Goal: Information Seeking & Learning: Learn about a topic

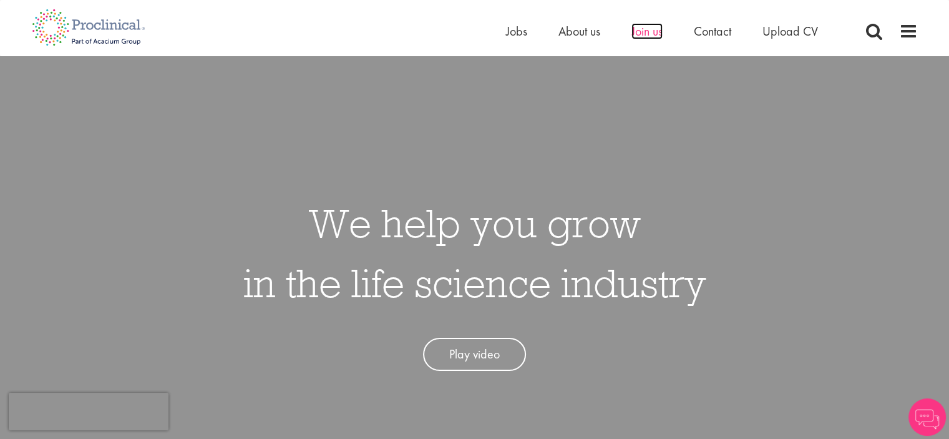
click at [648, 32] on span "Join us" at bounding box center [647, 31] width 31 height 16
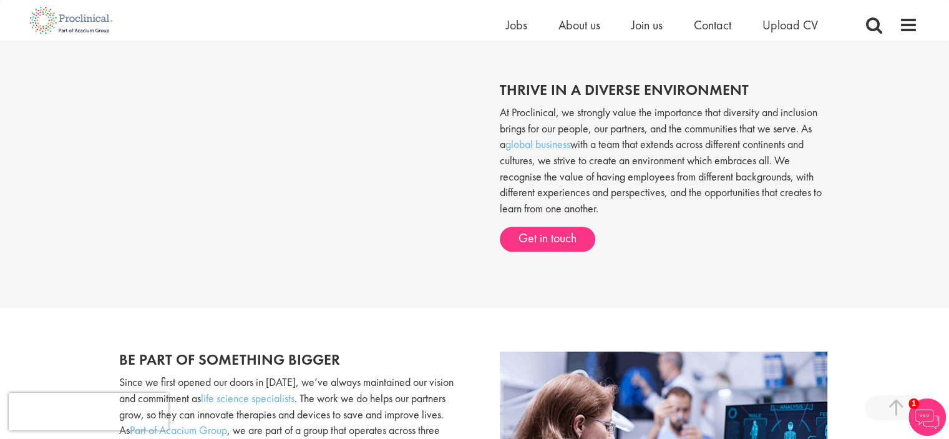
scroll to position [499, 0]
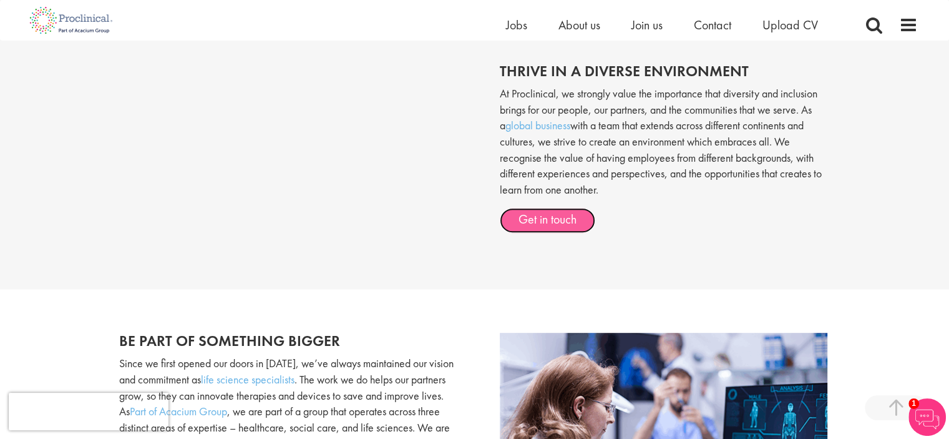
click at [553, 217] on link "Get in touch" at bounding box center [547, 220] width 95 height 25
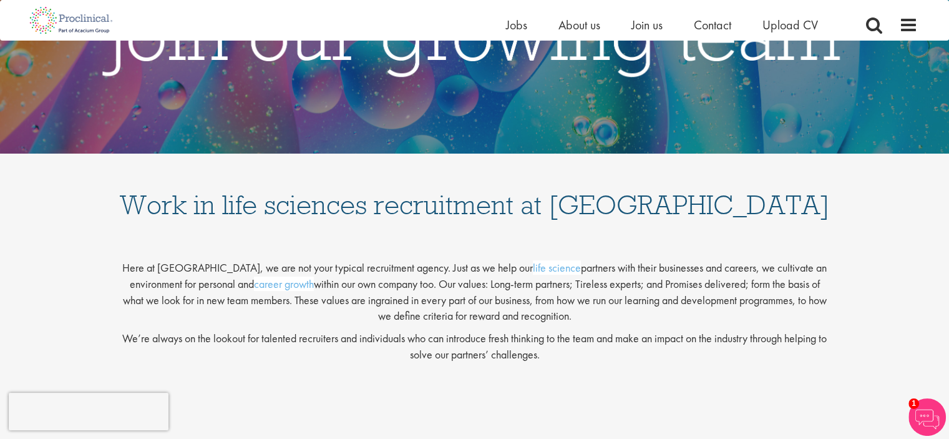
scroll to position [125, 0]
click at [519, 27] on span "Jobs" at bounding box center [516, 25] width 21 height 16
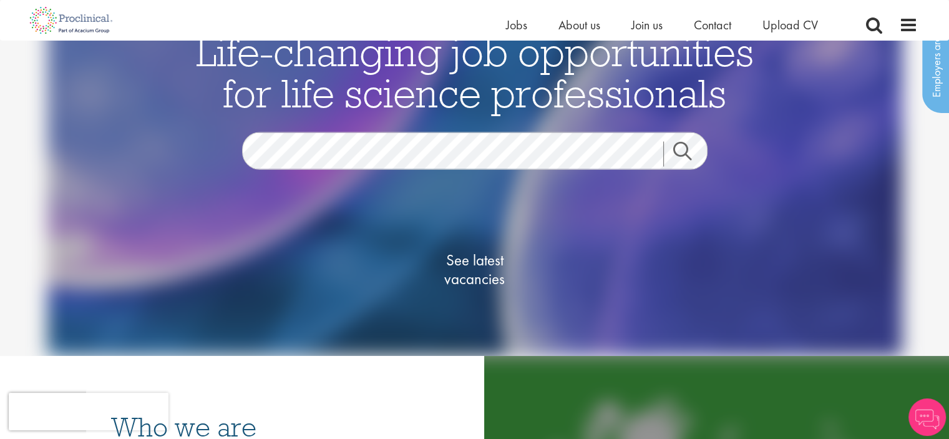
scroll to position [187, 0]
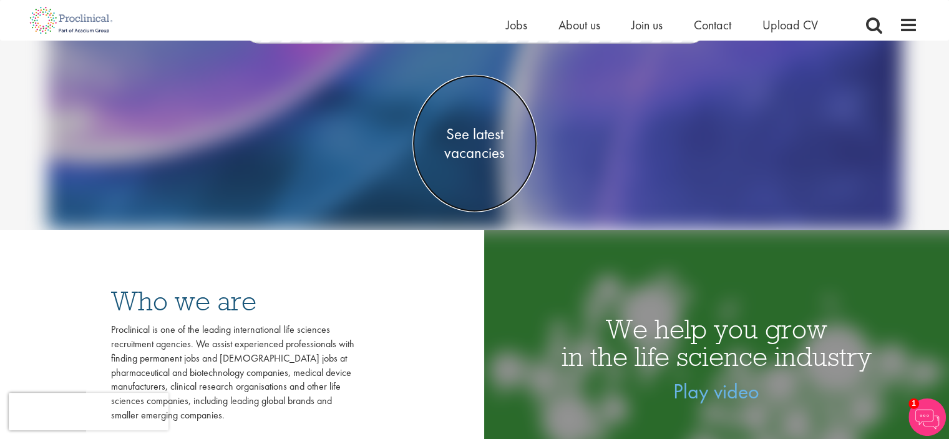
click at [457, 145] on span "See latest vacancies" at bounding box center [474, 142] width 125 height 37
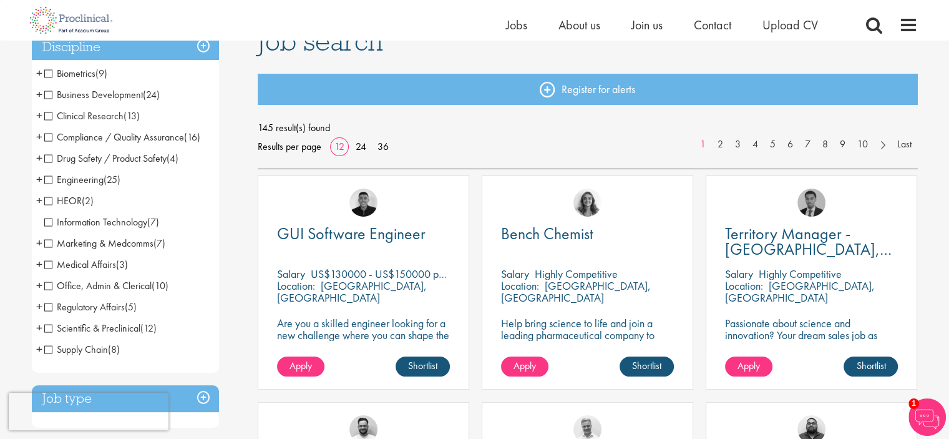
scroll to position [125, 0]
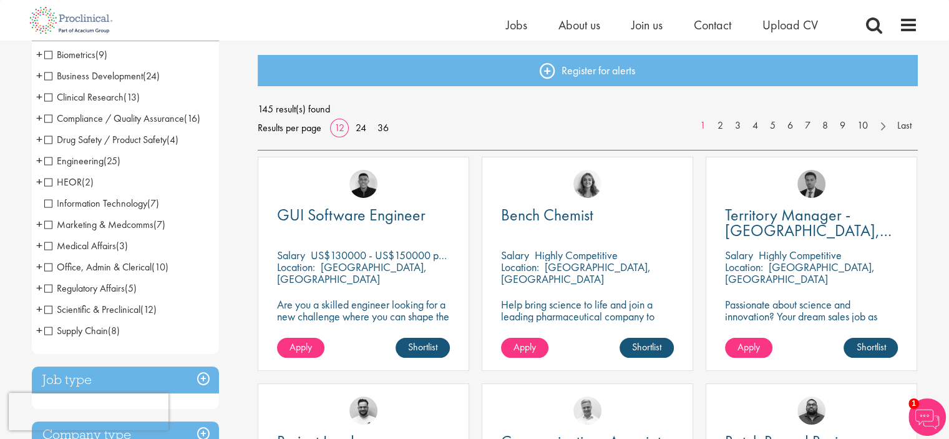
click at [40, 97] on span "+" at bounding box center [39, 96] width 6 height 19
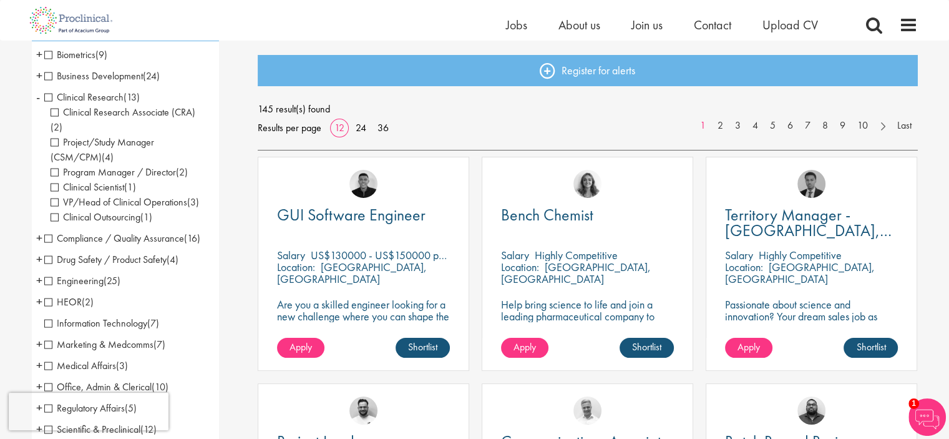
click at [55, 165] on span "Program Manager / Director" at bounding box center [113, 171] width 125 height 13
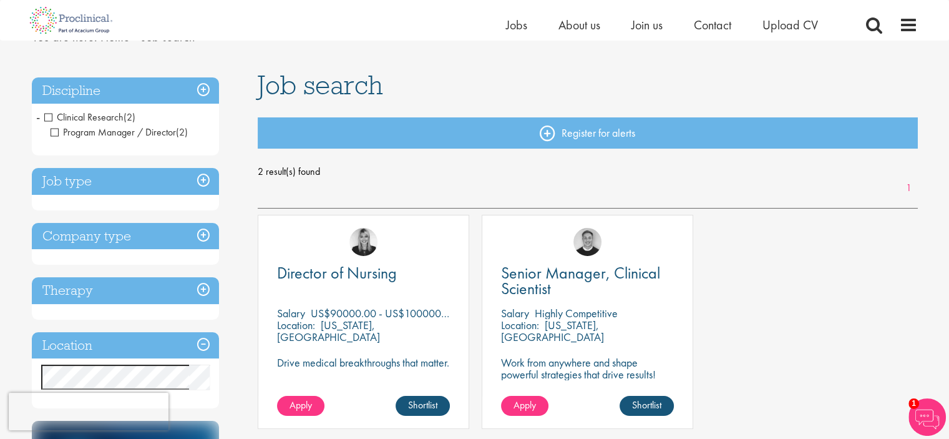
scroll to position [125, 0]
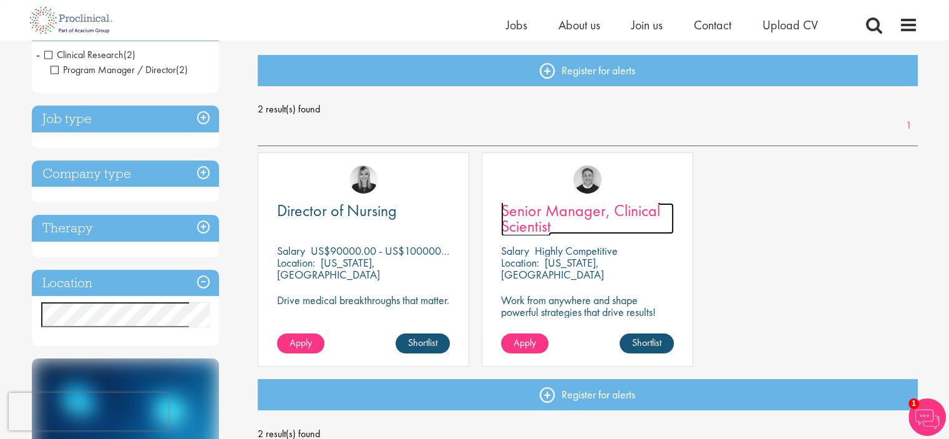
click at [547, 211] on span "Senior Manager, Clinical Scientist" at bounding box center [580, 218] width 159 height 37
